Goal: Information Seeking & Learning: Learn about a topic

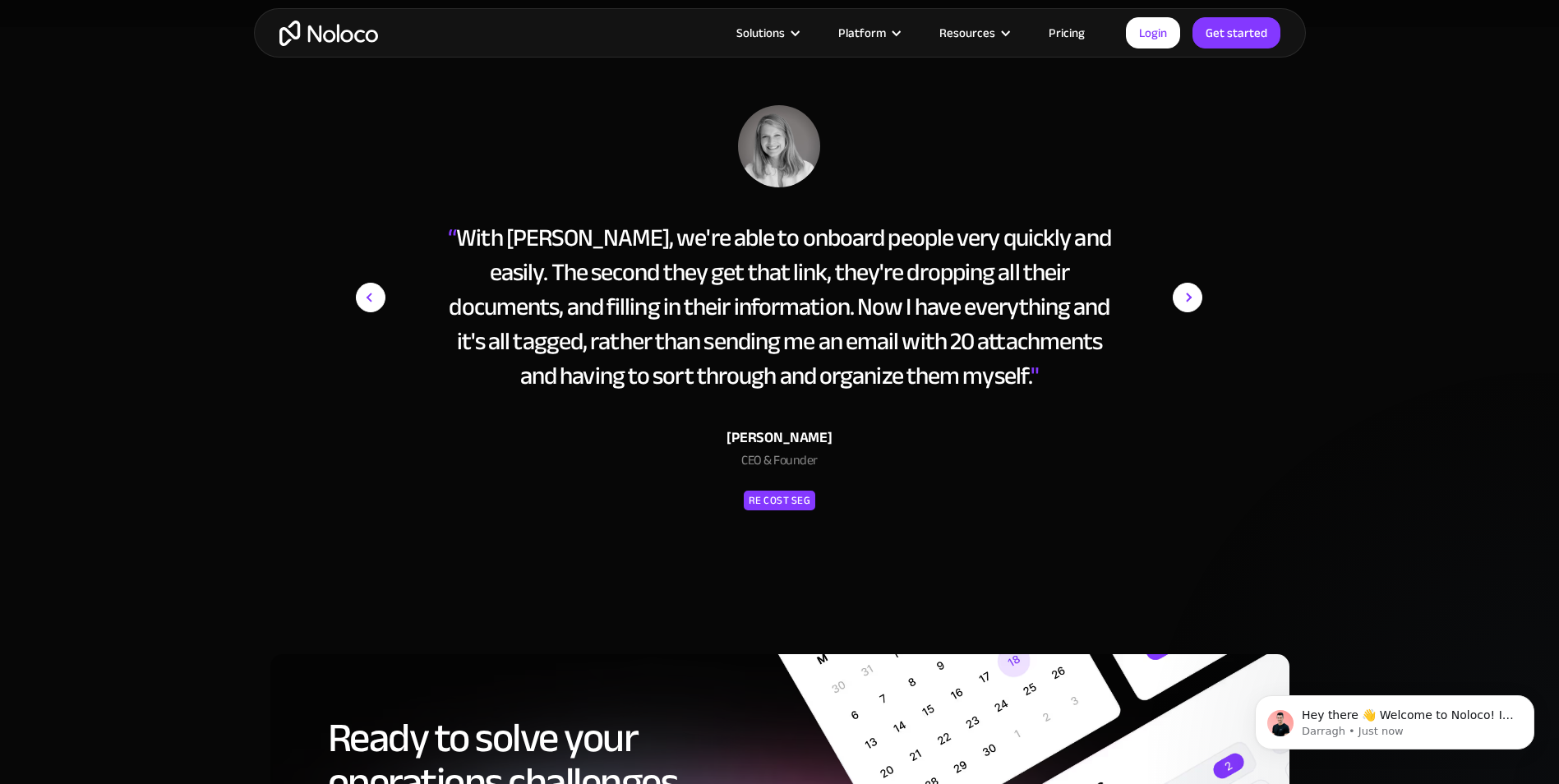
scroll to position [7230, 0]
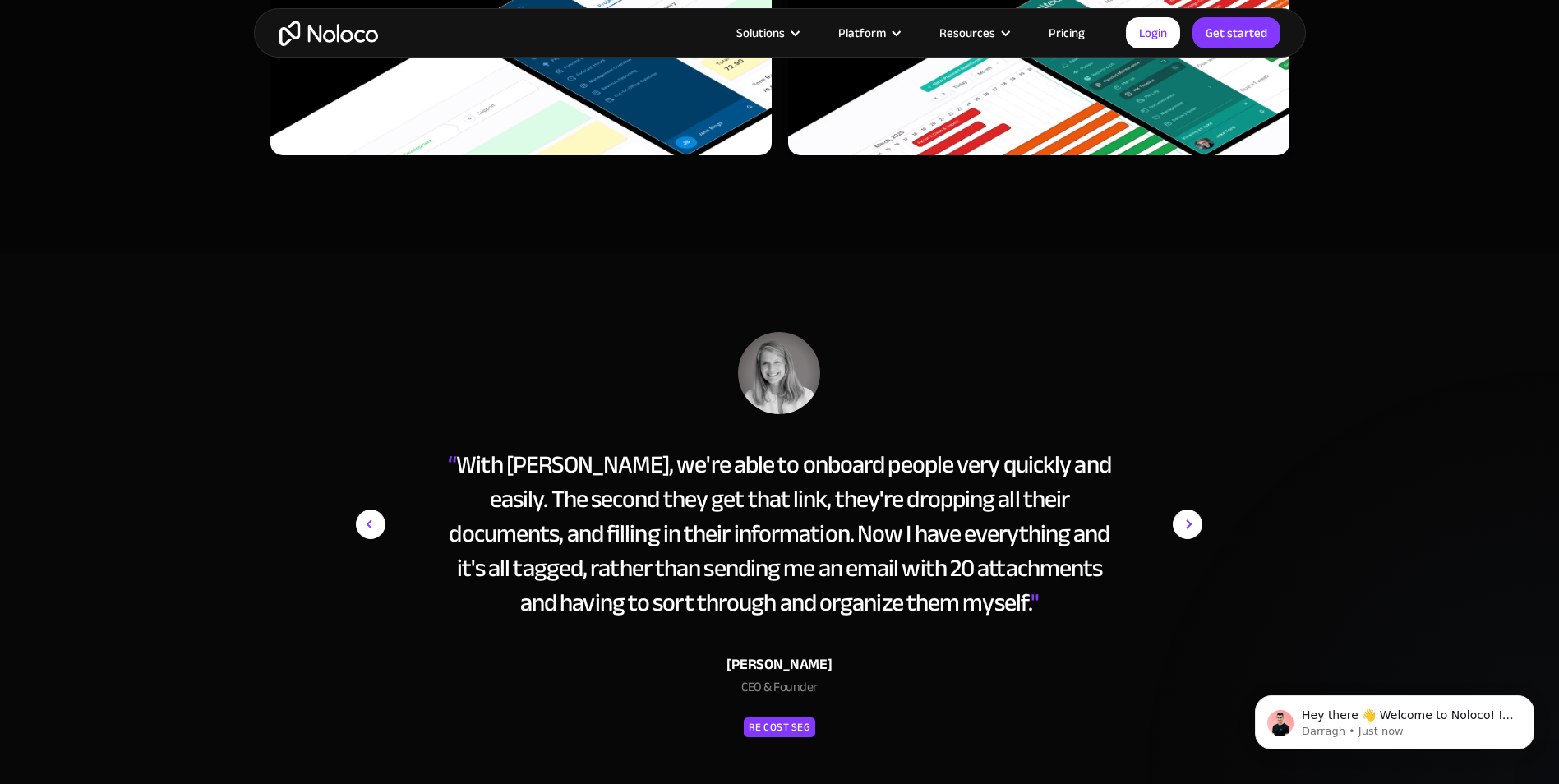
click at [1084, 38] on link "Pricing" at bounding box center [1067, 33] width 77 height 21
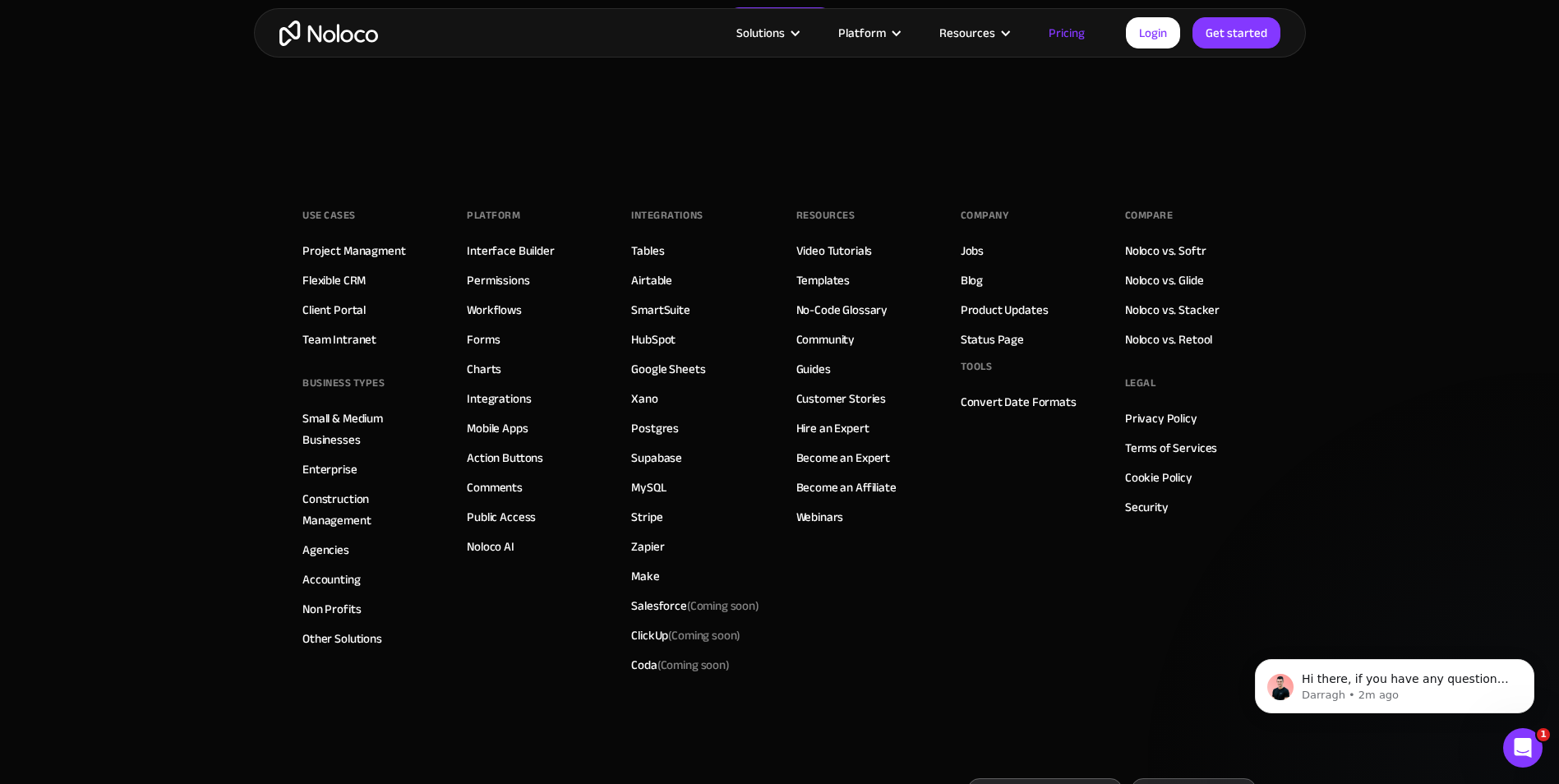
scroll to position [8241, 0]
click at [648, 282] on link "Airtable" at bounding box center [652, 281] width 41 height 21
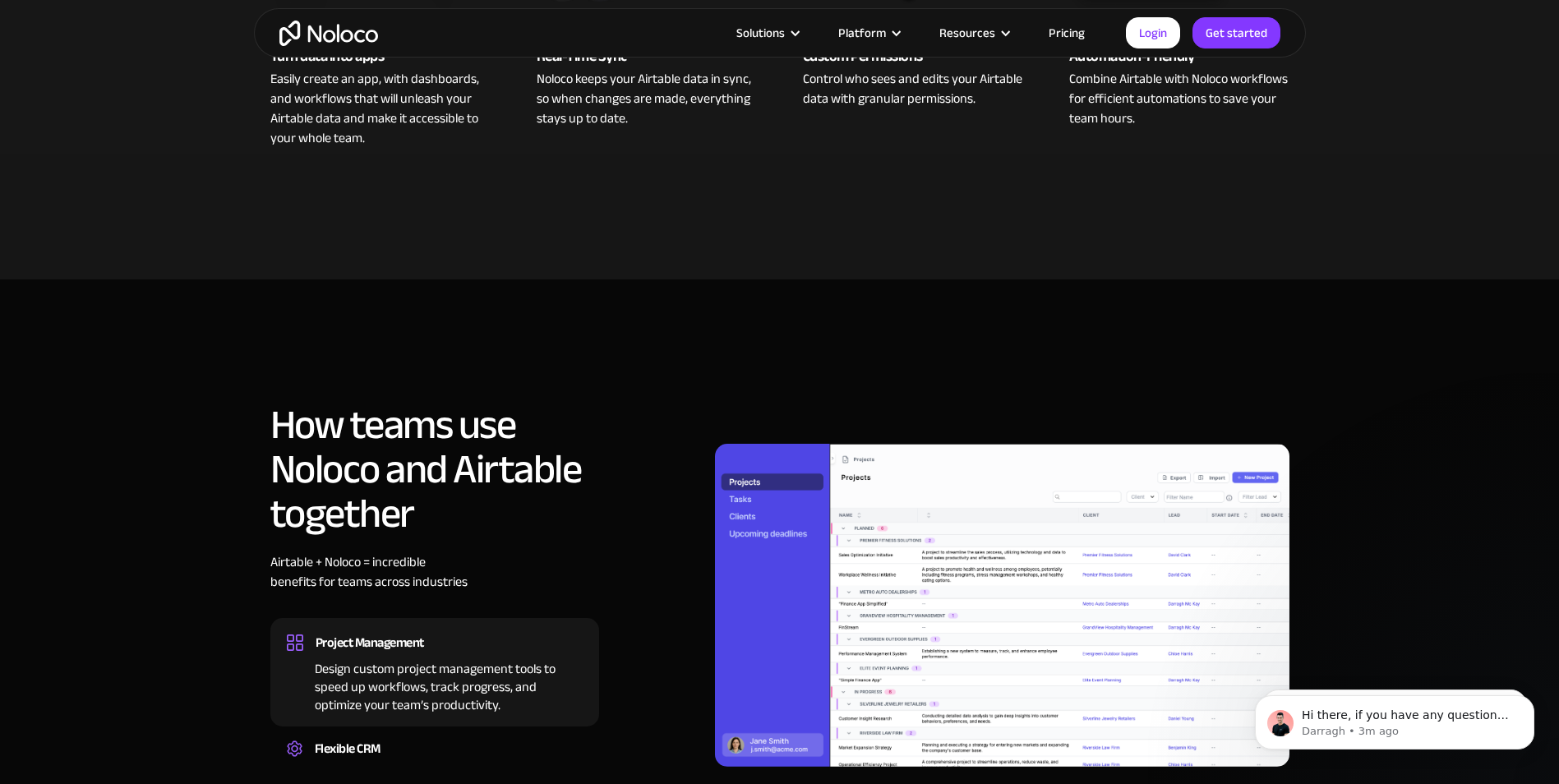
scroll to position [1068, 0]
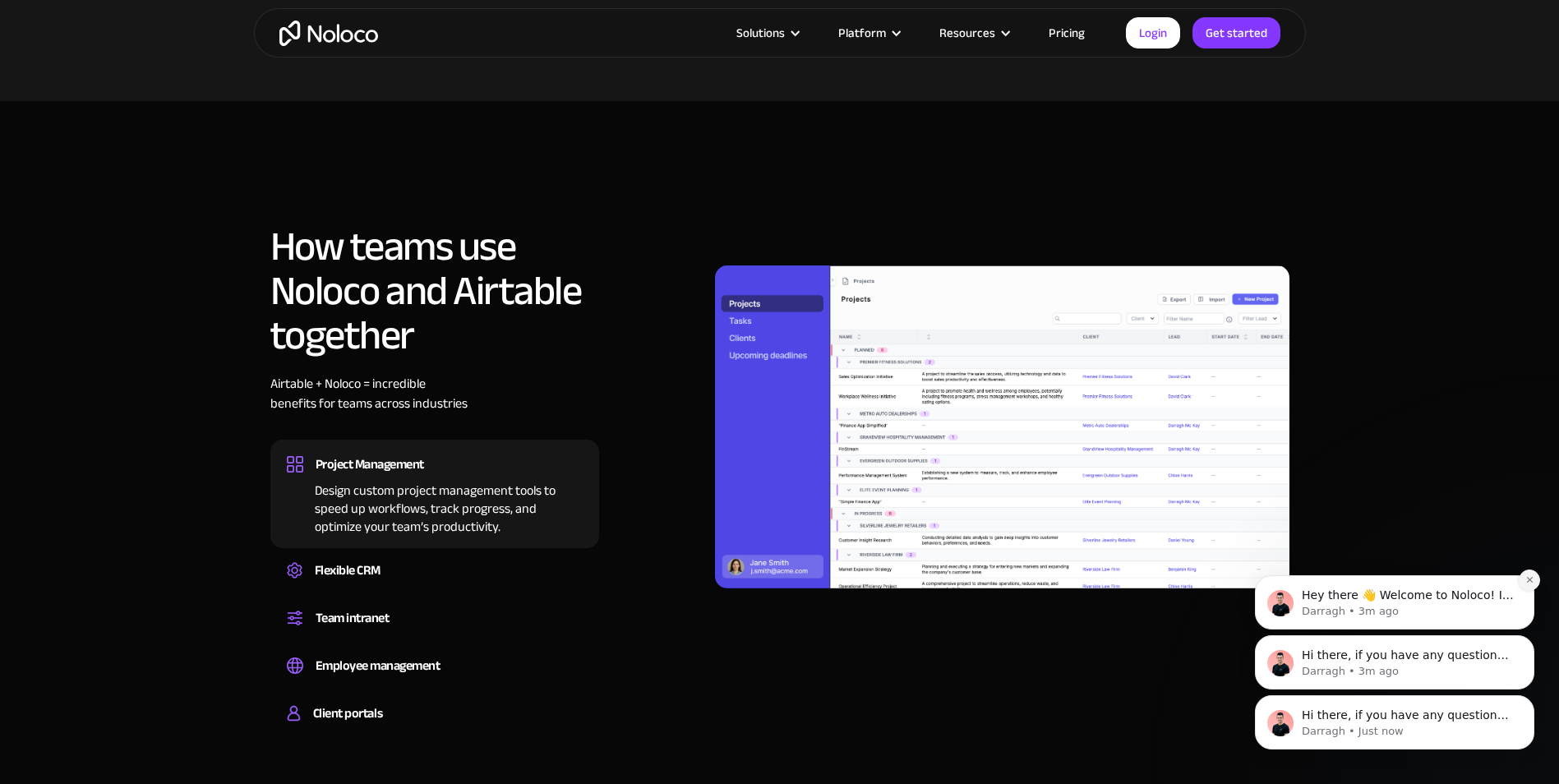
click at [1522, 578] on button "Dismiss notification" at bounding box center [1529, 580] width 21 height 21
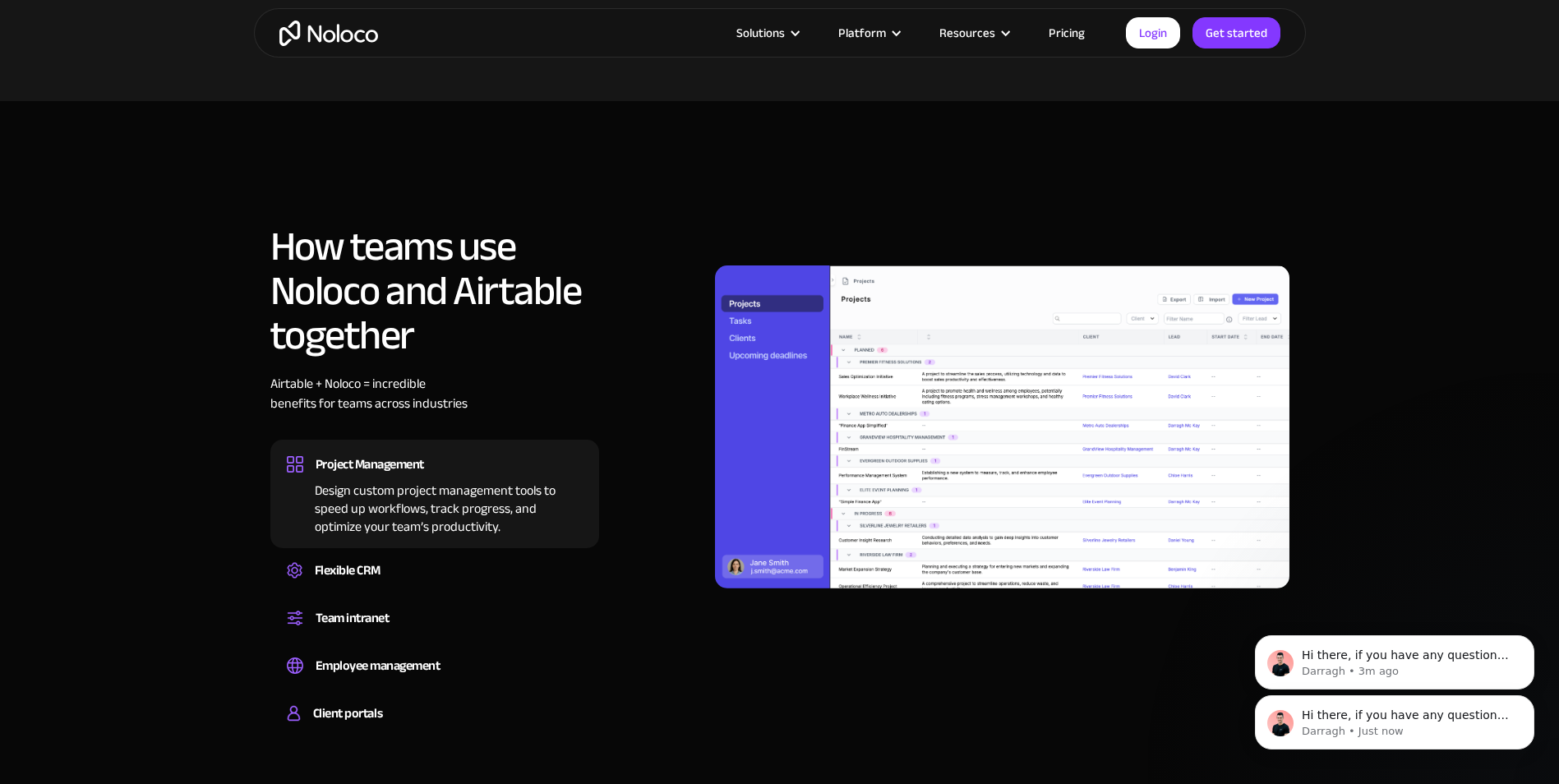
click at [1528, 642] on icon "Dismiss notification" at bounding box center [1529, 640] width 5 height 5
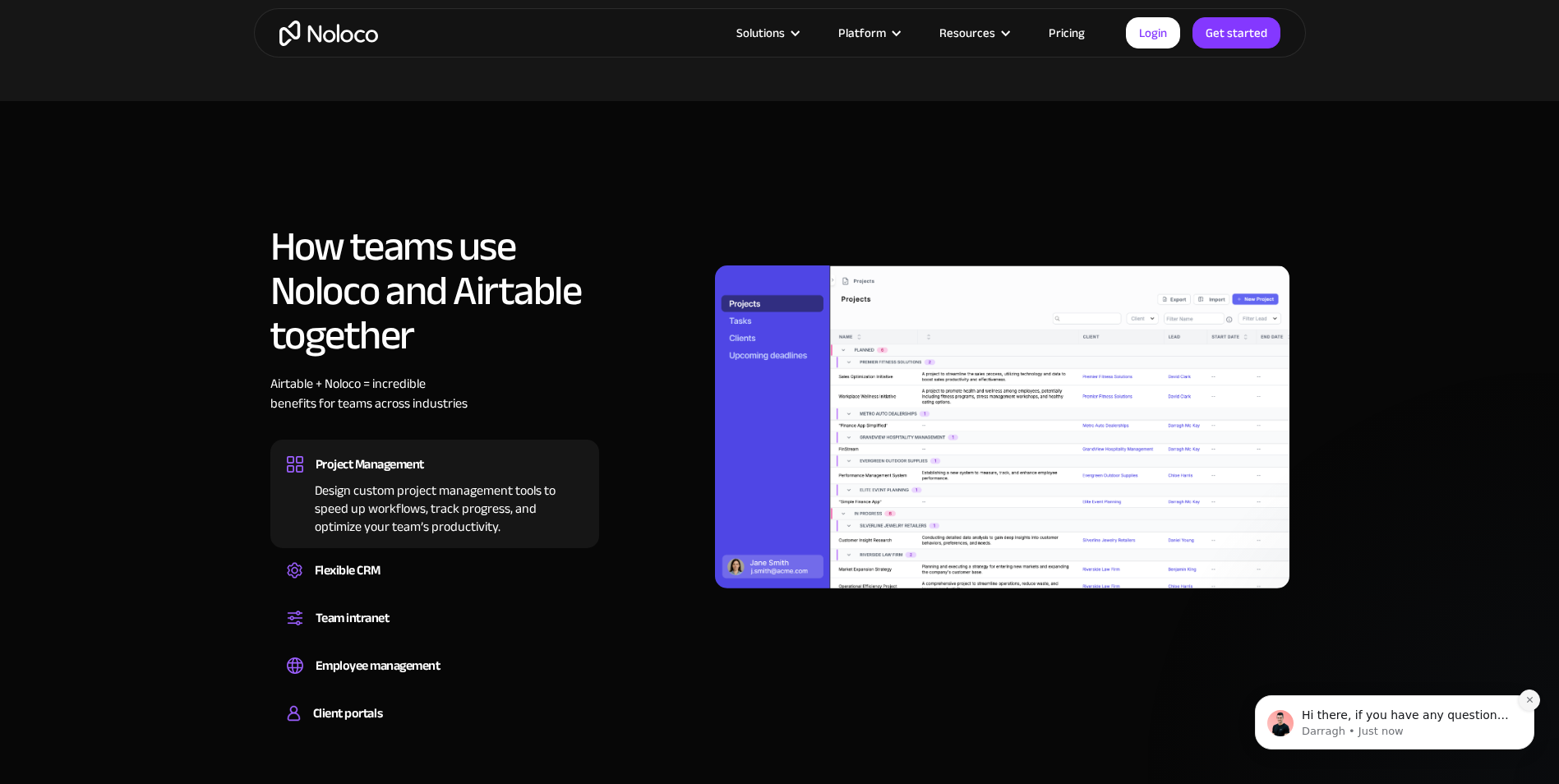
click at [1527, 698] on icon "Dismiss notification" at bounding box center [1529, 699] width 6 height 6
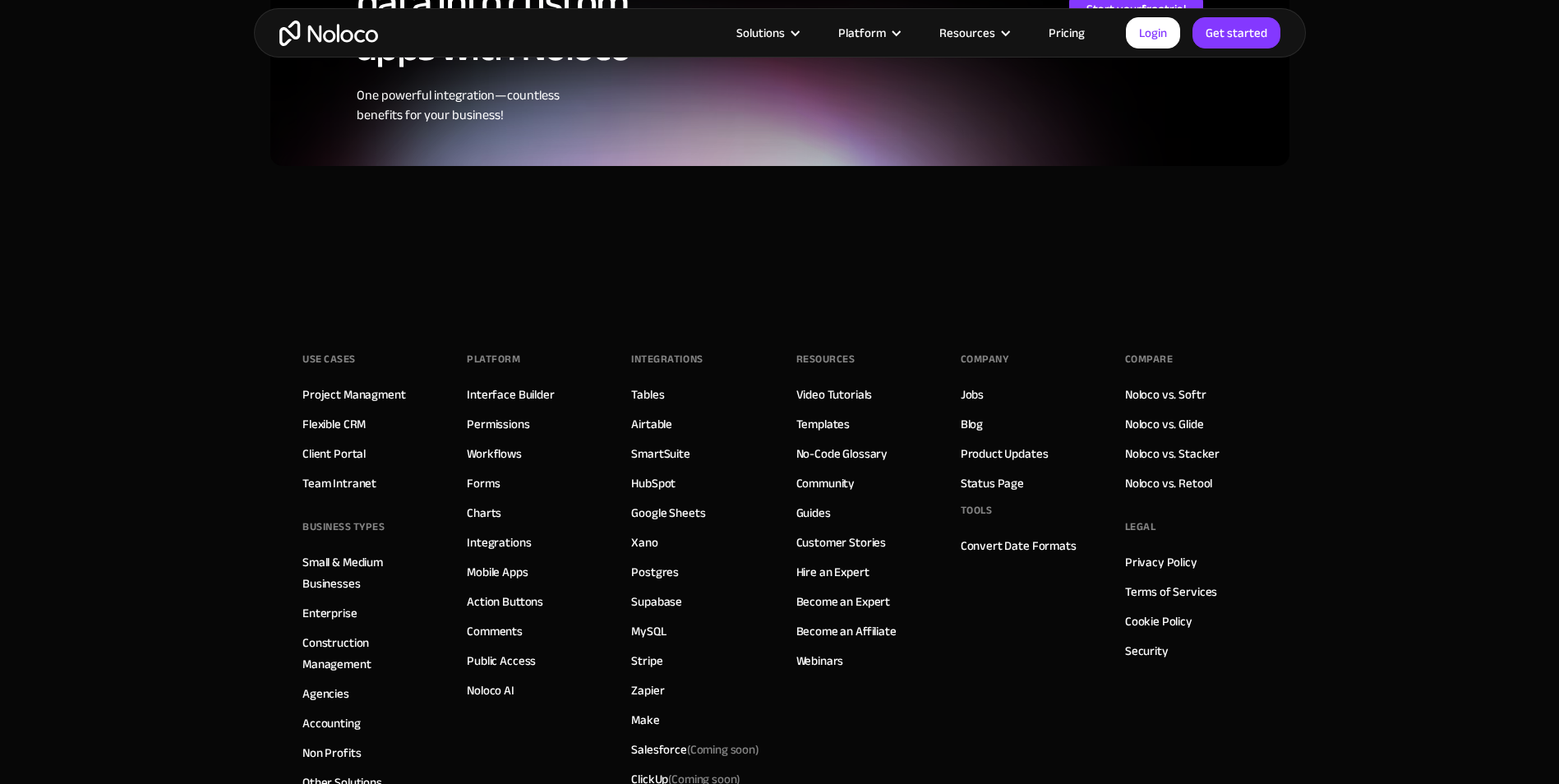
scroll to position [4190, 0]
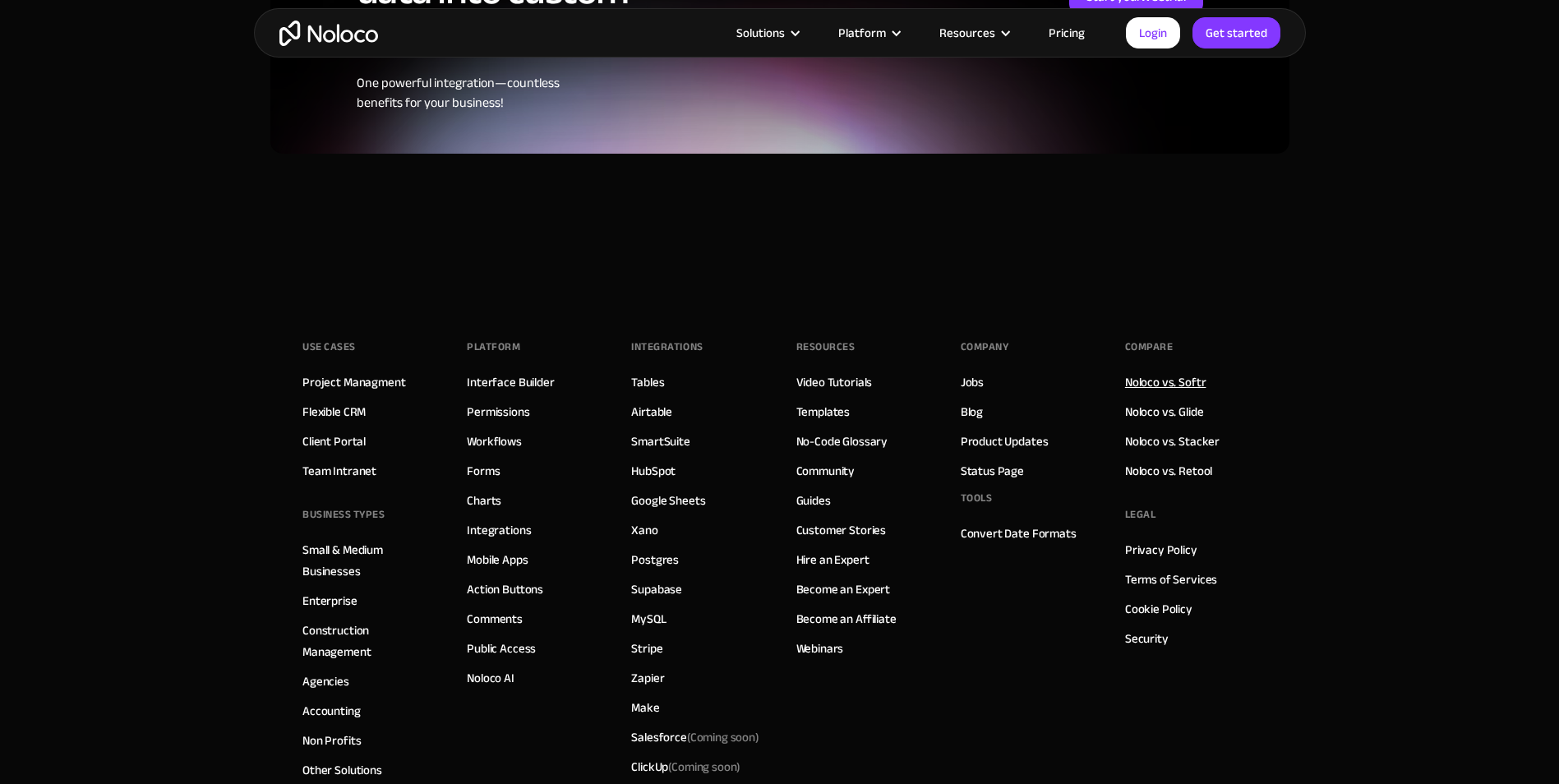
click at [1199, 371] on link "Noloco vs. Softr" at bounding box center [1166, 382] width 81 height 21
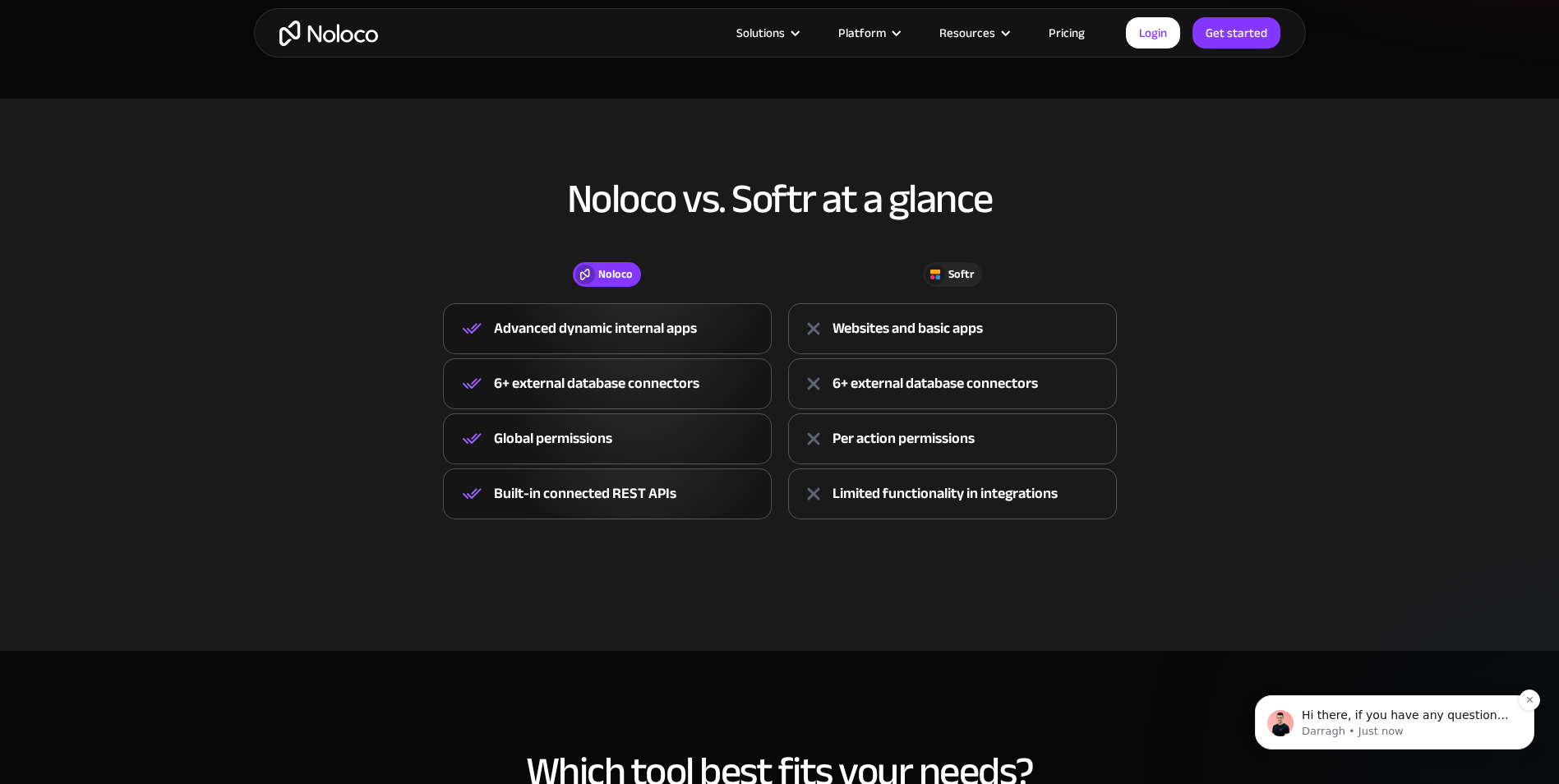
click at [1487, 717] on p "Hi there, if you have any questions about how we are different to Softr, just a…" at bounding box center [1409, 716] width 212 height 16
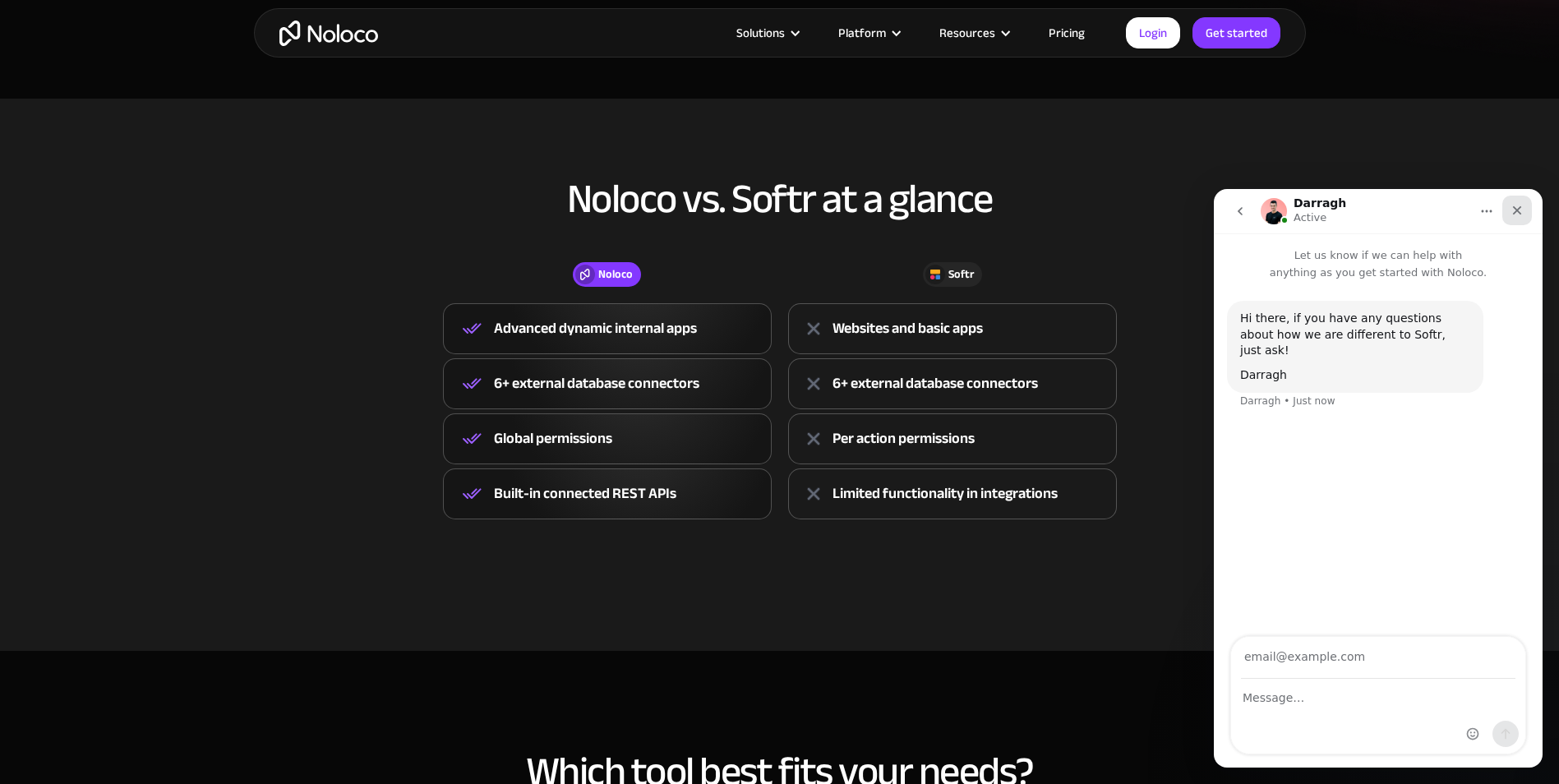
click at [1520, 206] on icon "Close" at bounding box center [1517, 210] width 9 height 9
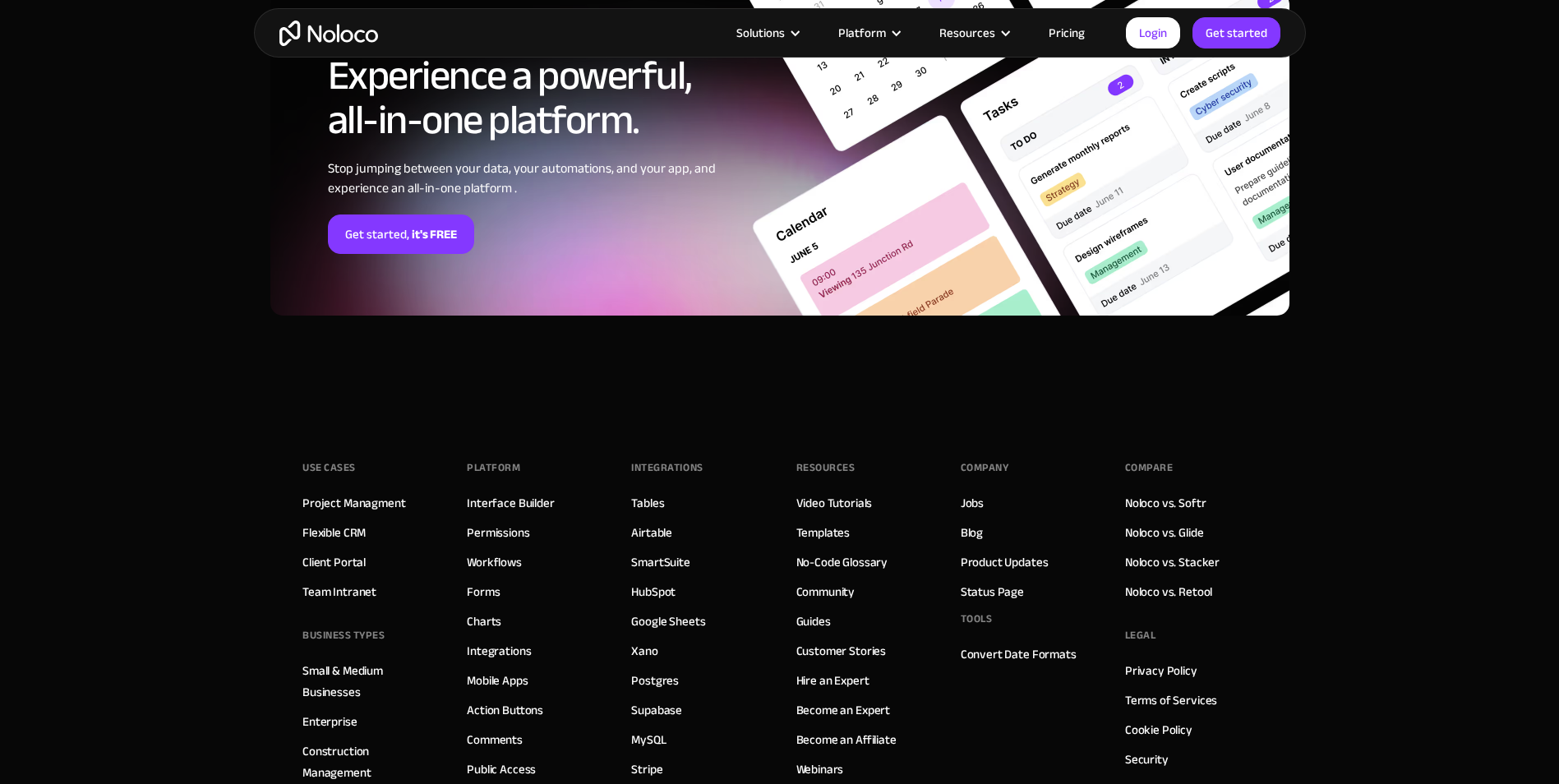
scroll to position [4190, 0]
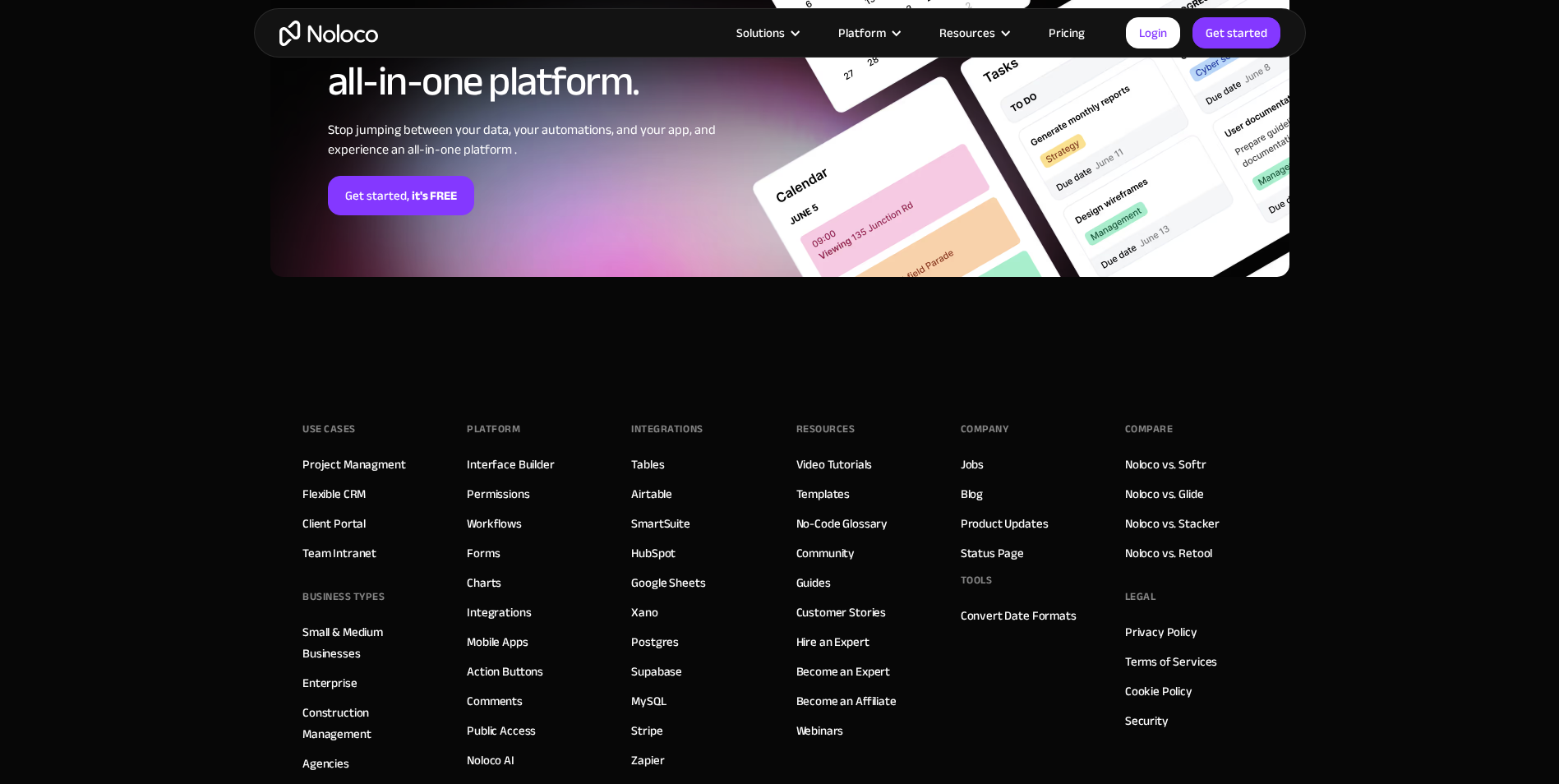
click at [1057, 29] on link "Pricing" at bounding box center [1067, 33] width 77 height 21
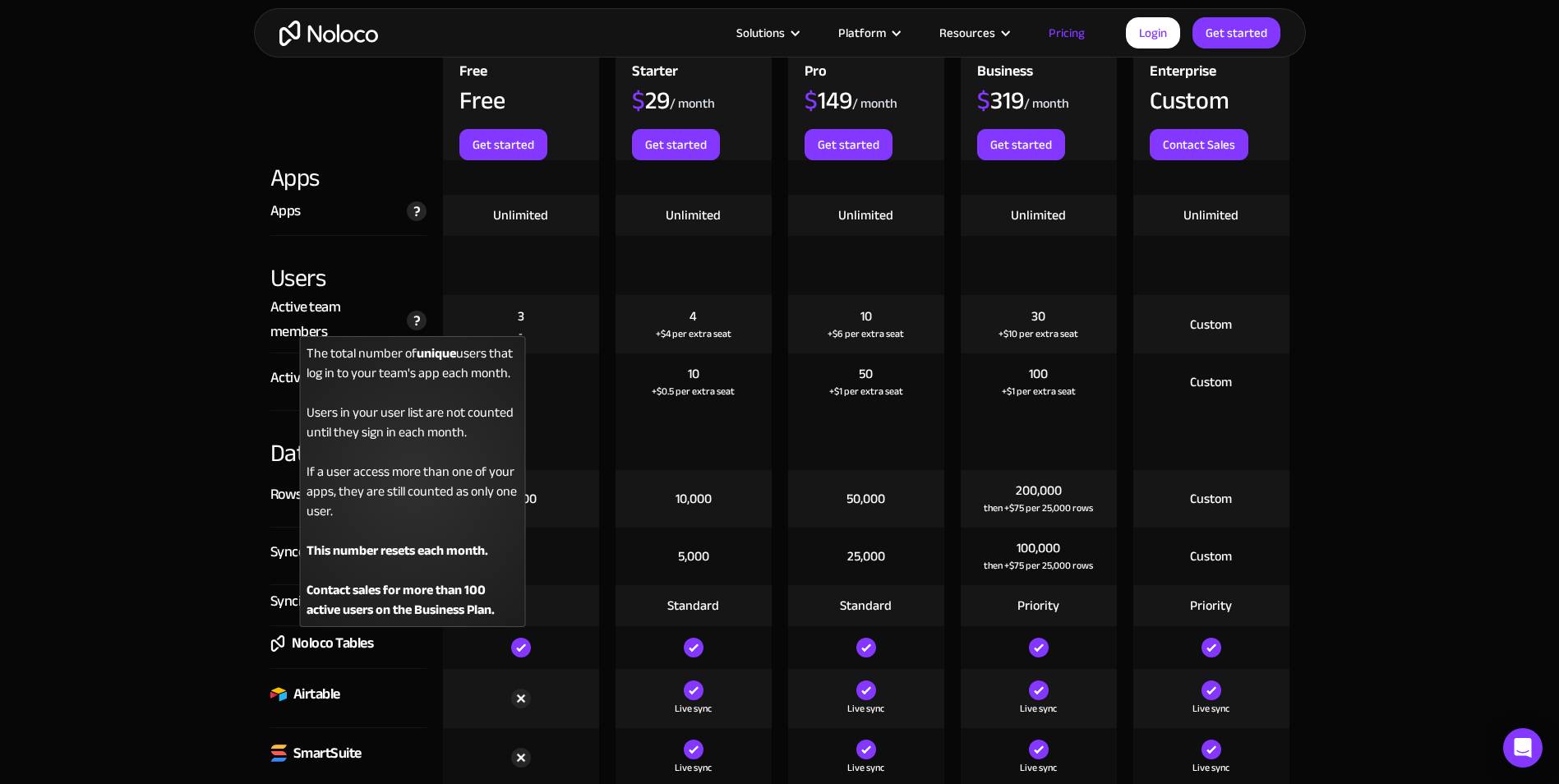
scroll to position [1972, 0]
